Goal: Task Accomplishment & Management: Manage account settings

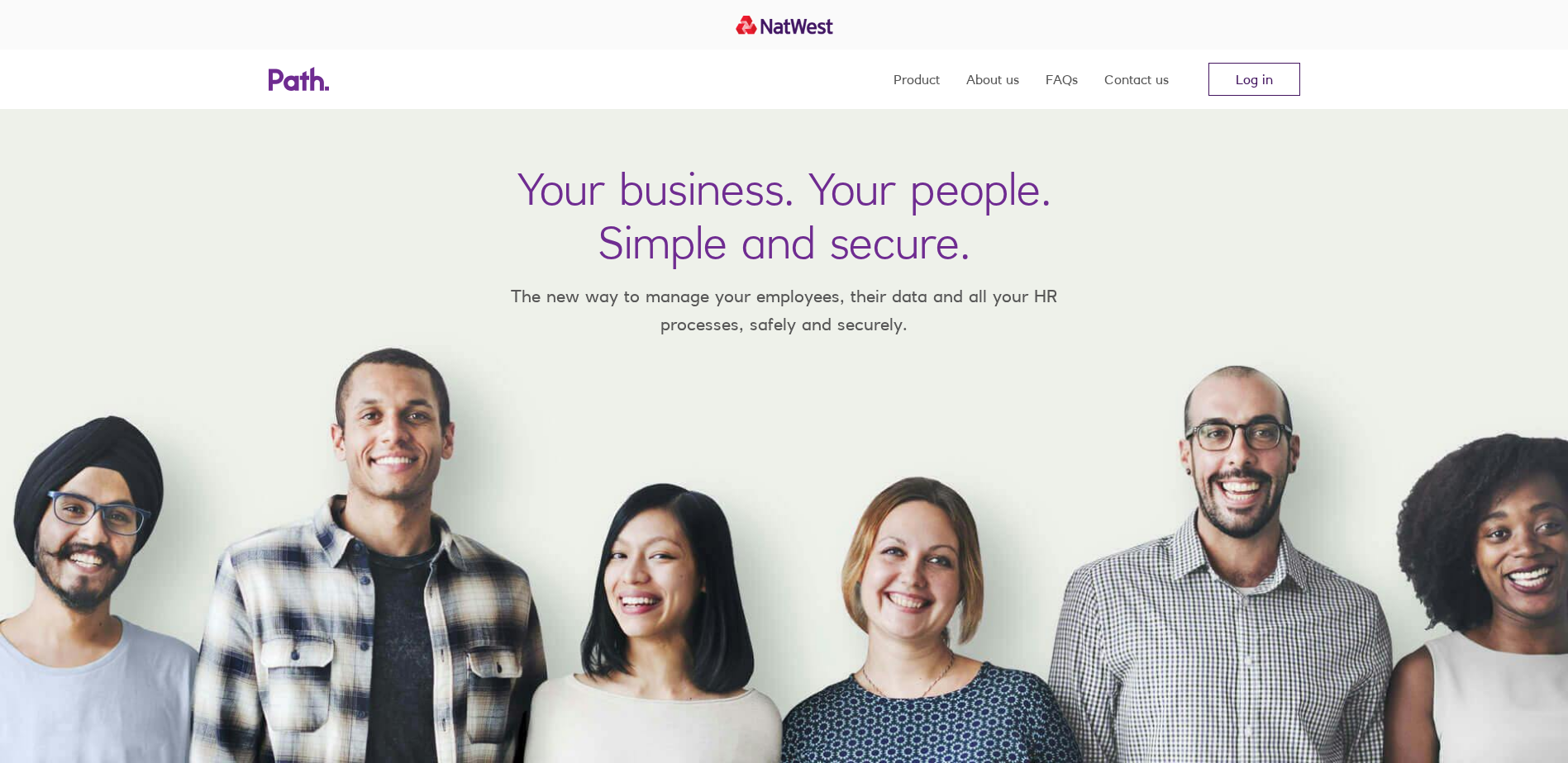
click at [1236, 73] on link "Log in" at bounding box center [1254, 79] width 92 height 33
click at [1255, 85] on link "Log in" at bounding box center [1254, 79] width 92 height 33
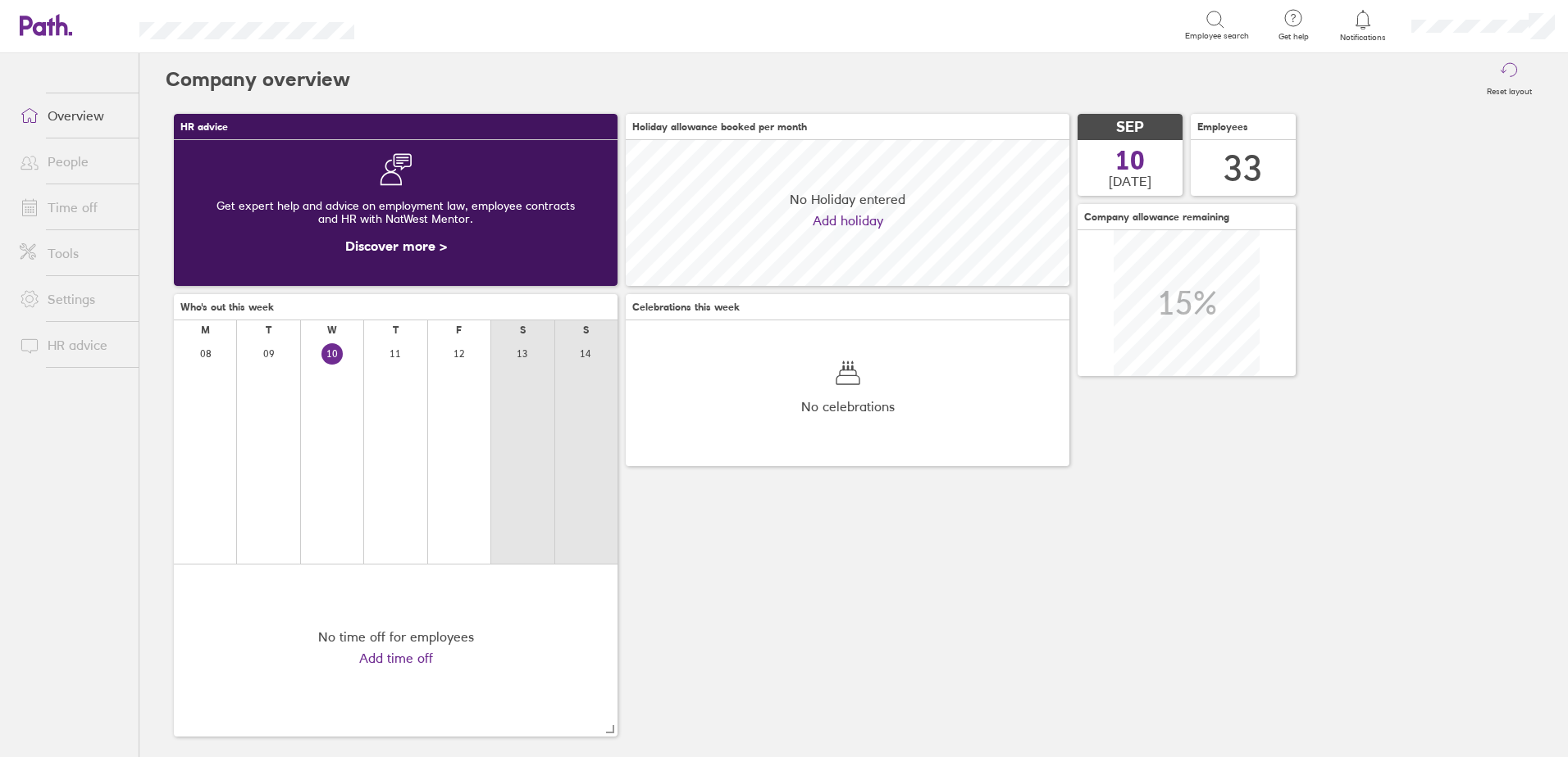
scroll to position [146, 443]
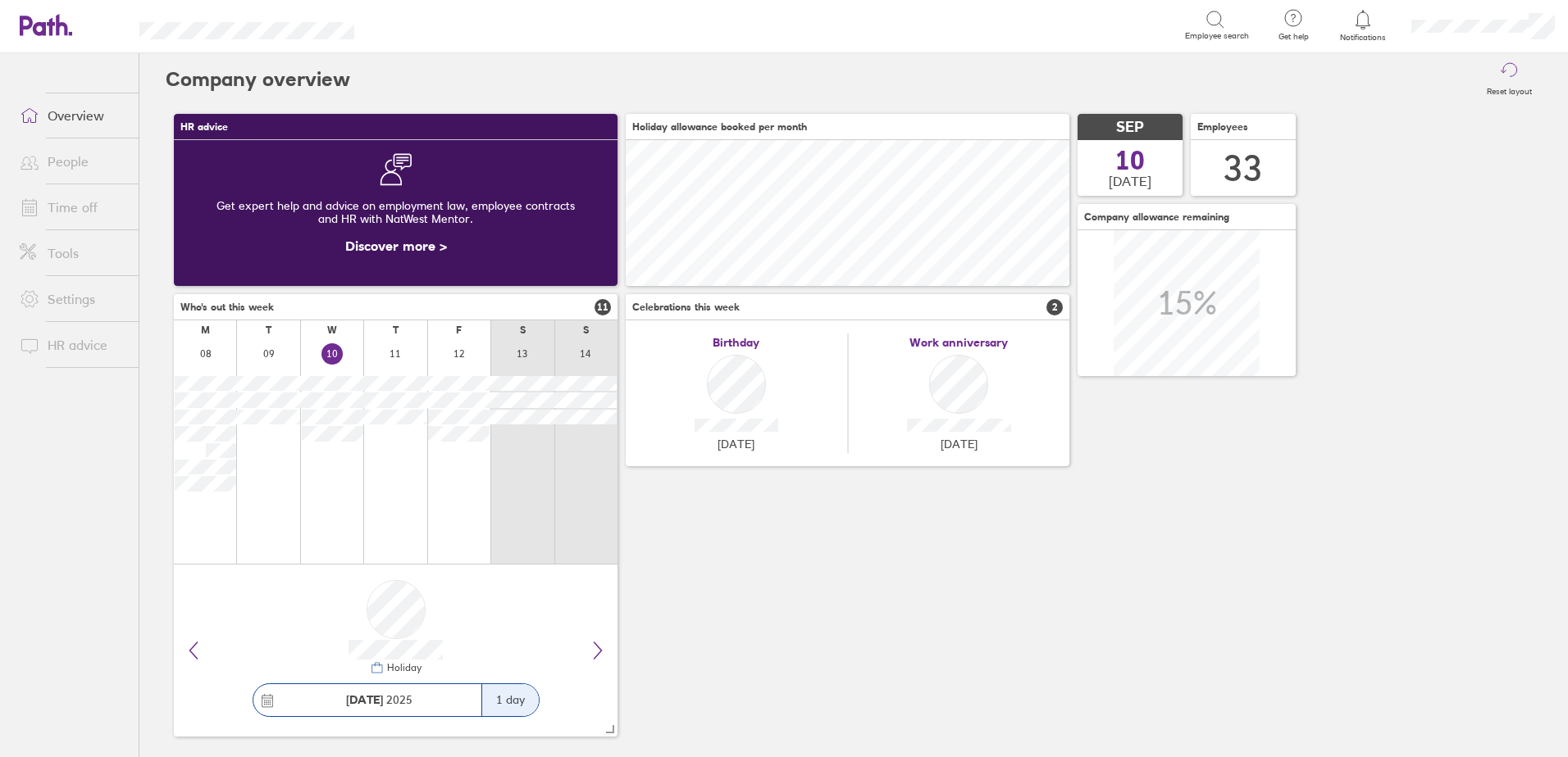
click at [61, 210] on link "Time off" at bounding box center [73, 207] width 132 height 33
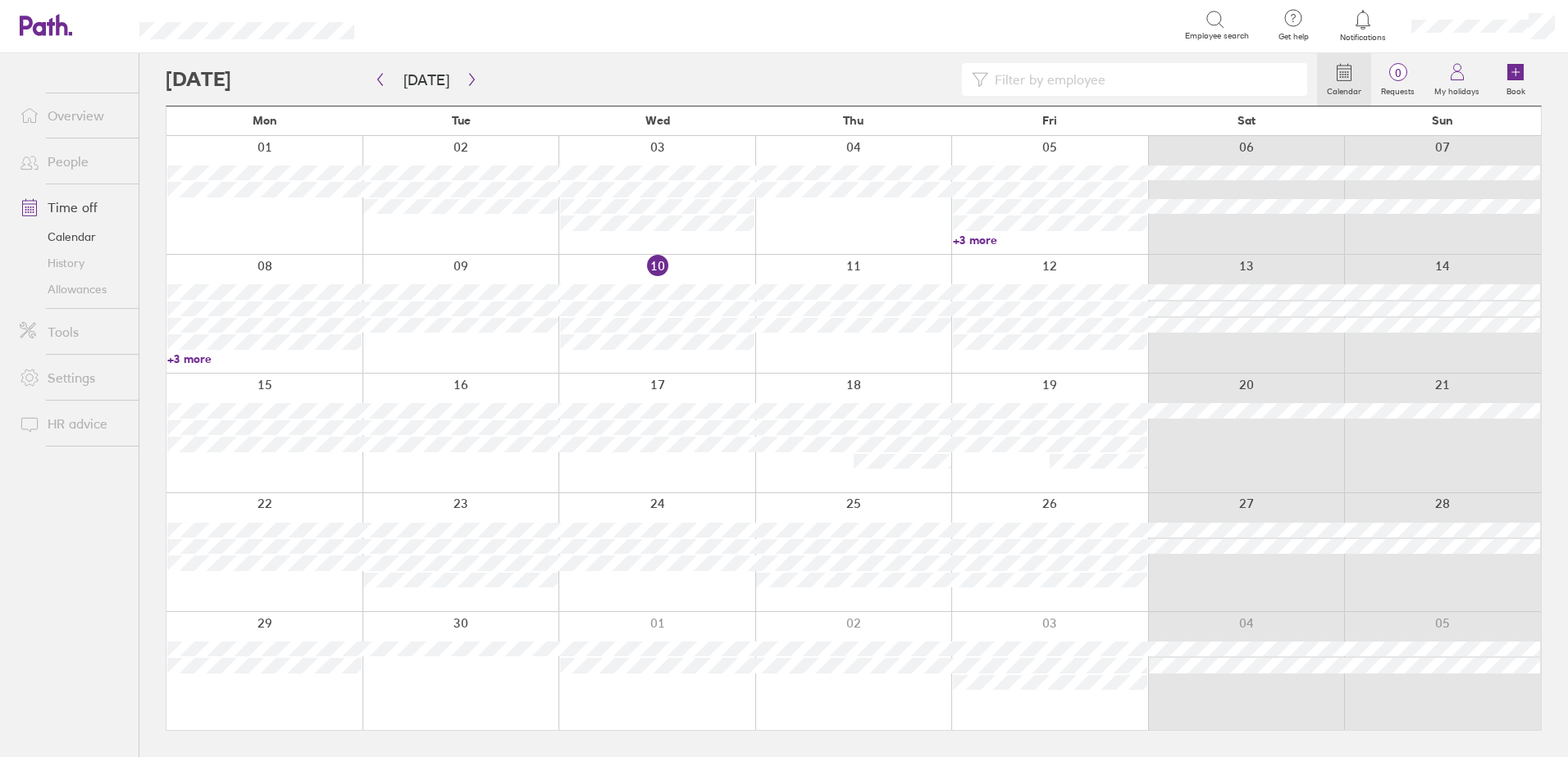
click at [984, 243] on link "+3 more" at bounding box center [1050, 240] width 195 height 15
click at [239, 236] on div at bounding box center [264, 195] width 196 height 118
